Goal: Information Seeking & Learning: Understand process/instructions

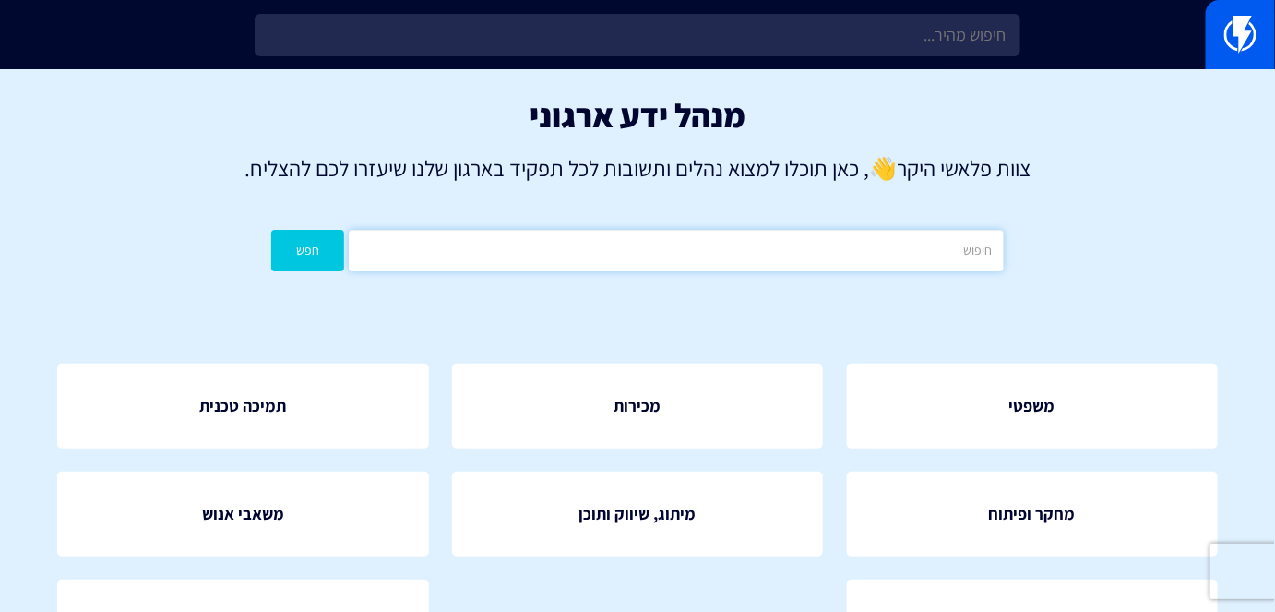
click at [875, 260] on input "text" at bounding box center [676, 251] width 654 height 42
click at [734, 242] on input "text" at bounding box center [676, 251] width 654 height 42
click at [607, 340] on div "משפטי מכירות תמיכה טכנית" at bounding box center [637, 525] width 1271 height 435
click at [750, 256] on input "text" at bounding box center [676, 251] width 654 height 42
type input "ד"
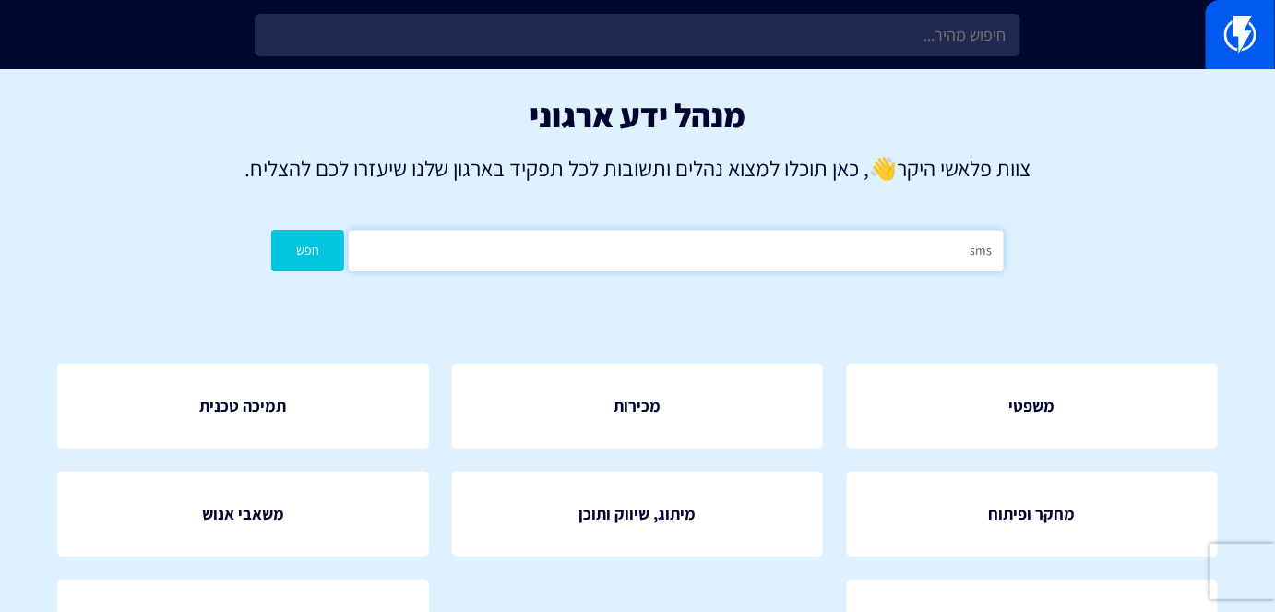
type input "sms"
click at [271, 230] on button "חפש" at bounding box center [307, 251] width 73 height 42
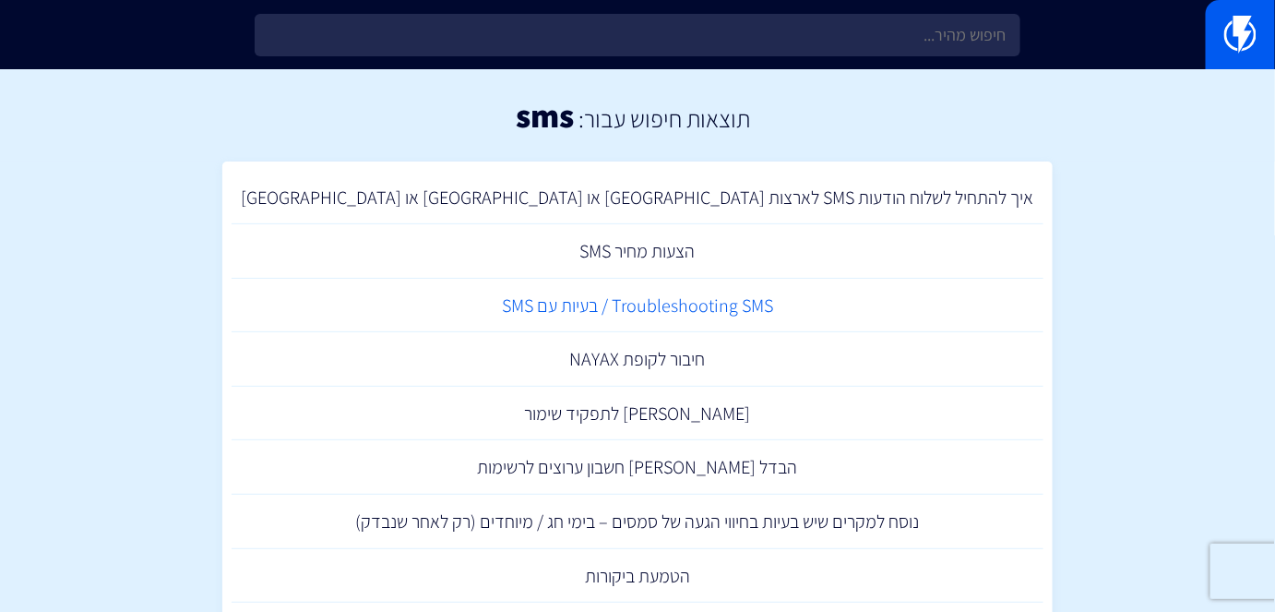
click at [743, 290] on link "Troubleshooting SMS / בעיות עם SMS" at bounding box center [638, 306] width 812 height 54
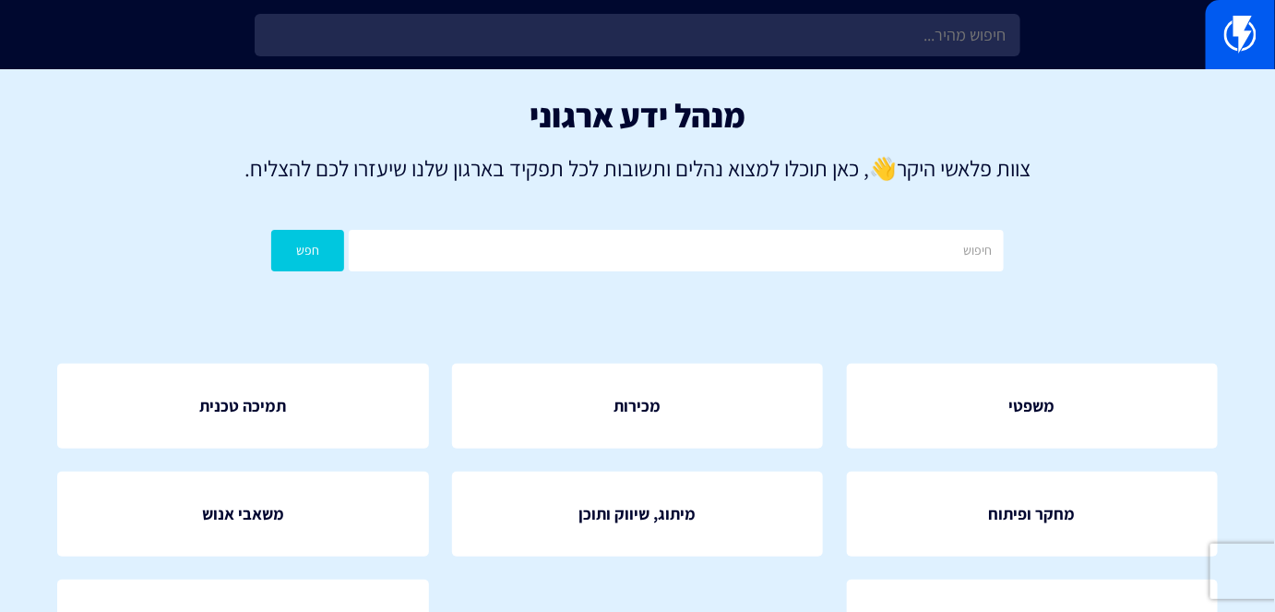
click at [827, 228] on div "מנהל ידע ארגוני צוות פלאשי היקר 👋 , כאן תוכלו למצוא נהלים ותשובות לכל תפקיד באר…" at bounding box center [637, 188] width 1275 height 239
click at [830, 235] on input "text" at bounding box center [676, 251] width 654 height 42
type input "שחזור עגלה"
click at [288, 244] on button "חפש" at bounding box center [307, 251] width 73 height 42
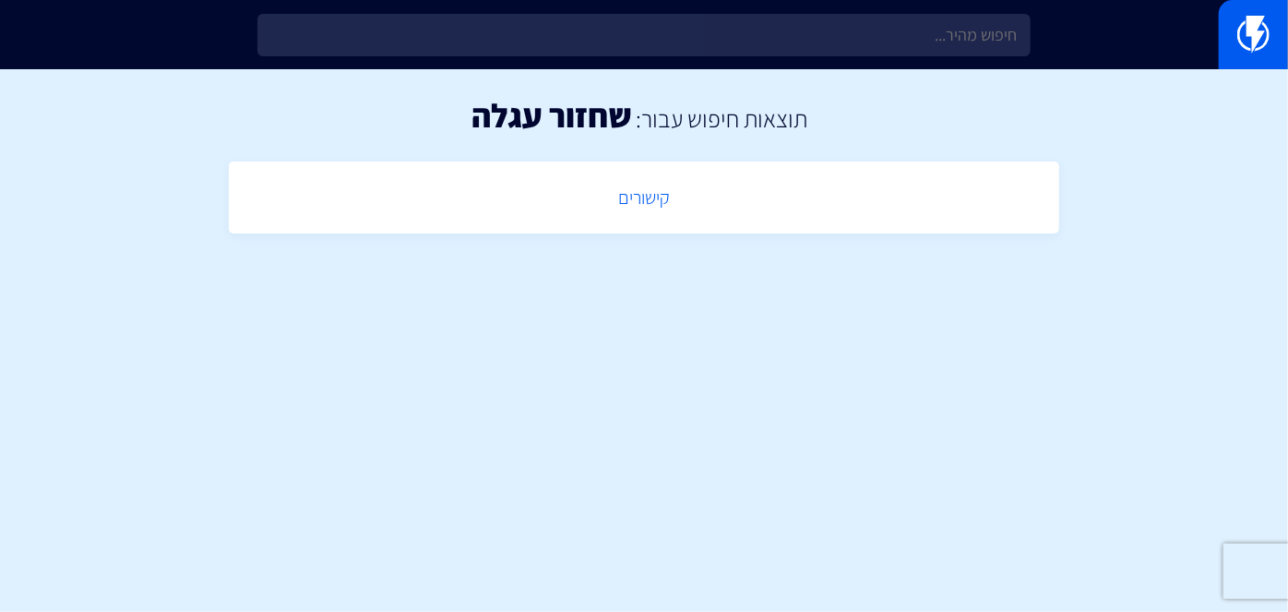
click at [641, 199] on link "קישורים" at bounding box center [644, 198] width 812 height 54
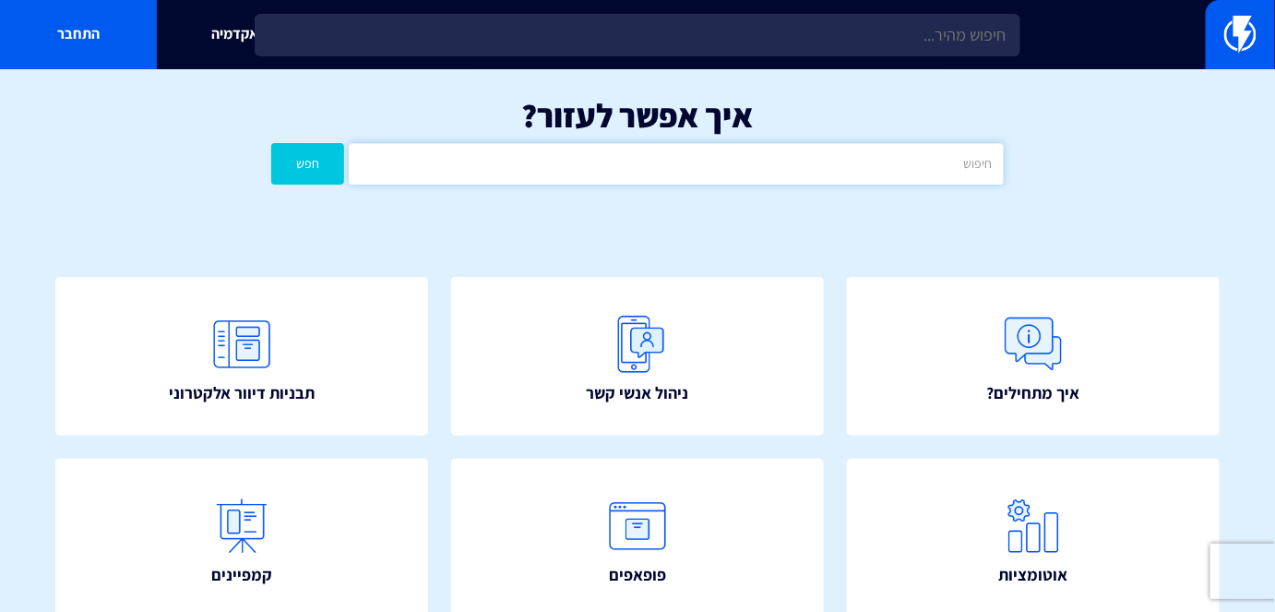
click at [939, 183] on input "text" at bounding box center [676, 164] width 654 height 42
type input "שחזור עגלה"
click at [322, 154] on button "חפש" at bounding box center [307, 164] width 73 height 42
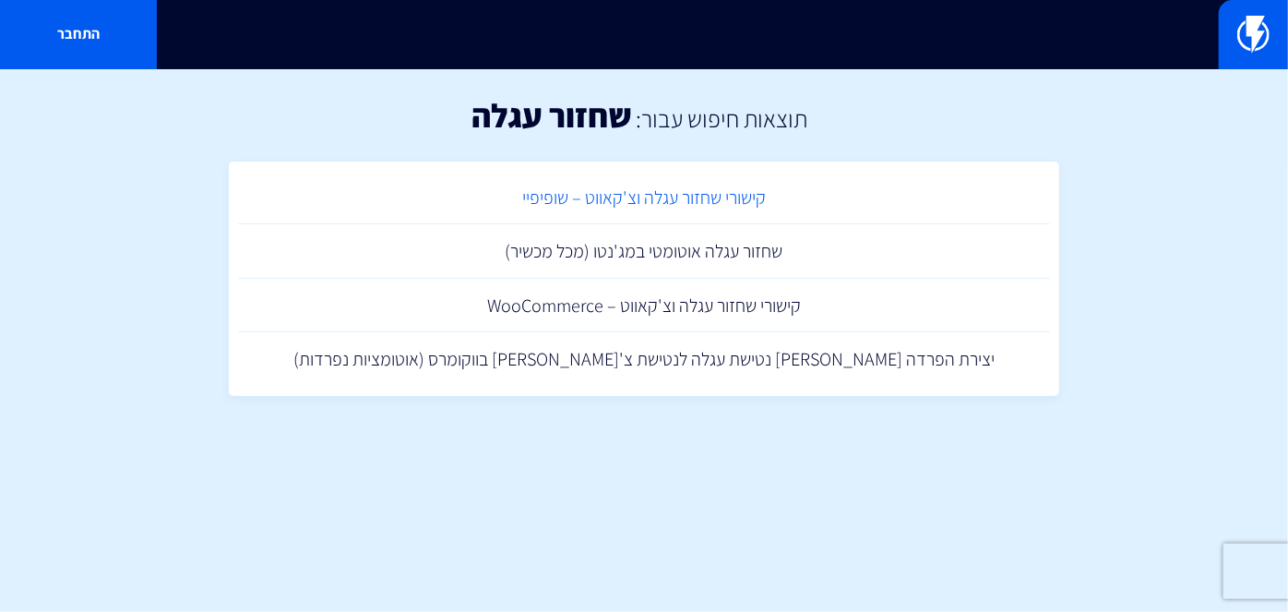
click at [688, 199] on link "קישורי שחזור עגלה וצ'קאווט – שופיפיי" at bounding box center [644, 198] width 812 height 54
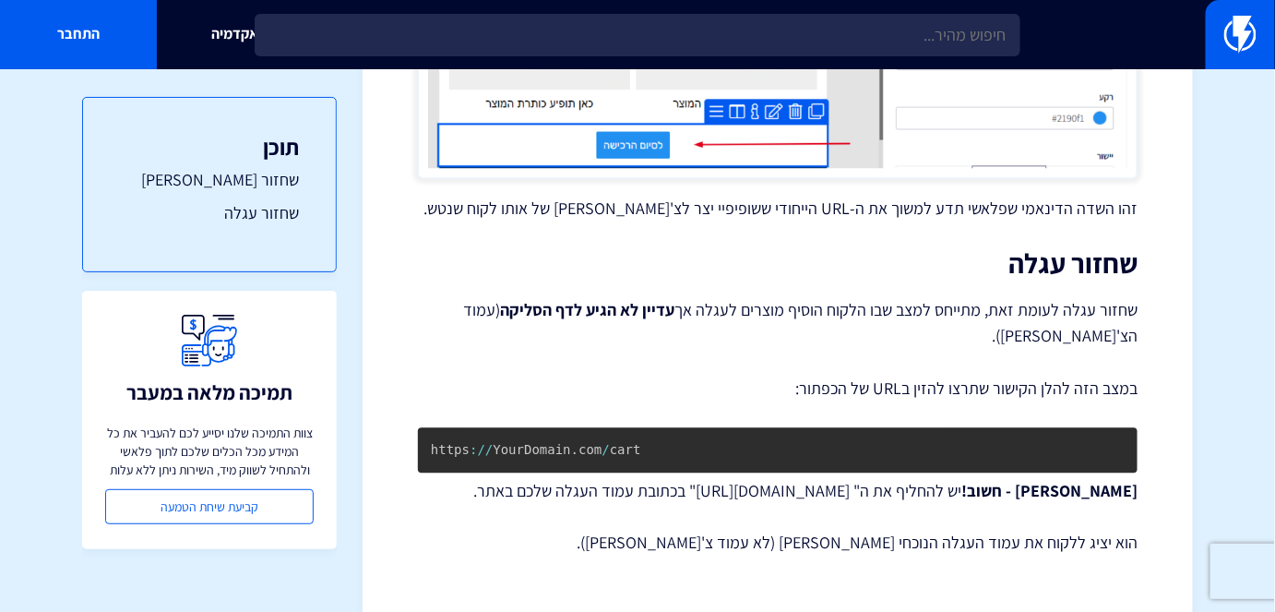
scroll to position [1124, 0]
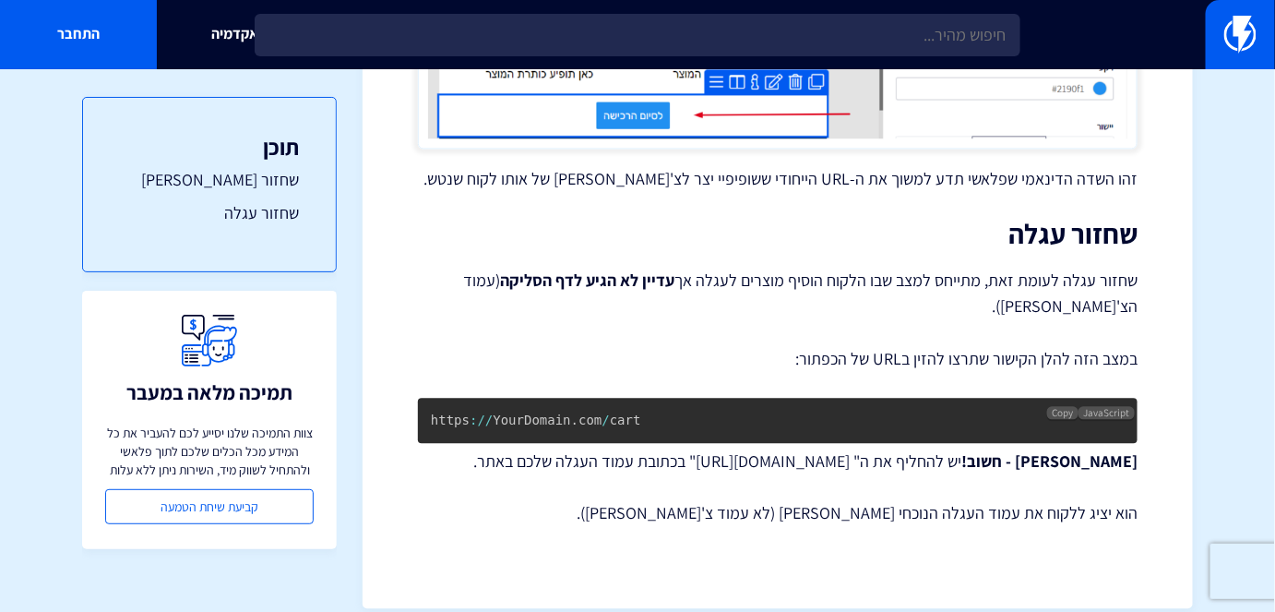
click at [602, 405] on pre "https : / / YourDomain . com / cart" at bounding box center [778, 421] width 720 height 45
copy code "https : / / YourDomain . com / cart"
